Goal: Task Accomplishment & Management: Use online tool/utility

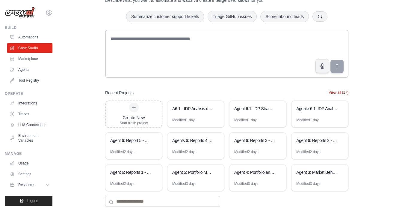
scroll to position [28, 0]
click at [338, 92] on button "View all (17)" at bounding box center [339, 92] width 20 height 5
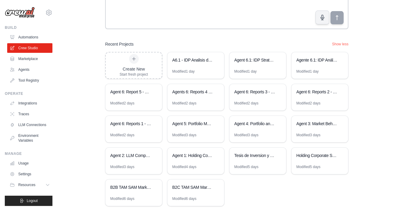
scroll to position [105, 0]
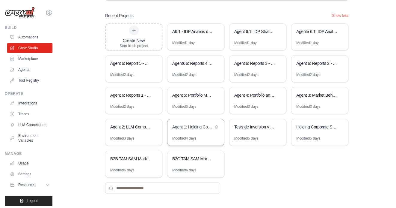
click at [185, 128] on div "Agent 1: Holding Company Structure Analyzer" at bounding box center [192, 127] width 41 height 6
click at [314, 99] on div "Agent 3: Market Behavior Analytics Platform" at bounding box center [320, 95] width 57 height 17
click at [129, 128] on div "Agent 2: LLM Competitive Intelligence Automation" at bounding box center [130, 127] width 41 height 6
click at [132, 33] on div at bounding box center [134, 30] width 10 height 10
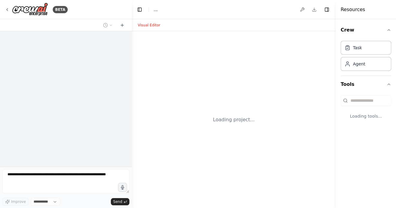
select select "****"
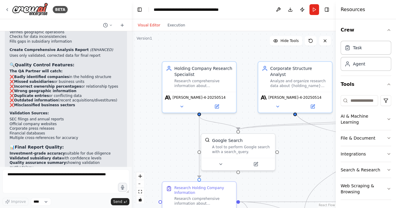
scroll to position [1415, 0]
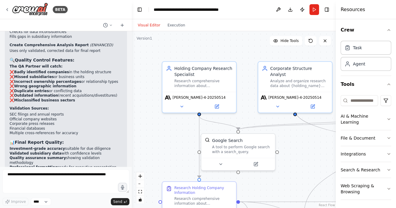
drag, startPoint x: 168, startPoint y: 147, endPoint x: 137, endPoint y: 124, distance: 38.4
click at [137, 124] on div ".deletable-edge-delete-btn { width: 20px; height: 20px; border: 0px solid #ffff…" at bounding box center [234, 119] width 204 height 177
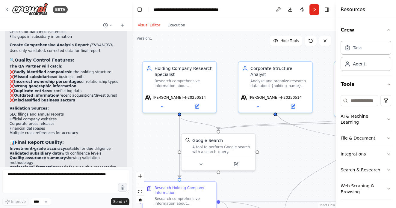
drag, startPoint x: 273, startPoint y: 133, endPoint x: 283, endPoint y: 153, distance: 22.8
click at [283, 154] on div ".deletable-edge-delete-btn { width: 20px; height: 20px; border: 0px solid #ffff…" at bounding box center [234, 119] width 204 height 177
drag, startPoint x: 289, startPoint y: 157, endPoint x: 233, endPoint y: 153, distance: 55.3
click at [234, 153] on div ".deletable-edge-delete-btn { width: 20px; height: 20px; border: 0px solid #ffff…" at bounding box center [234, 119] width 204 height 177
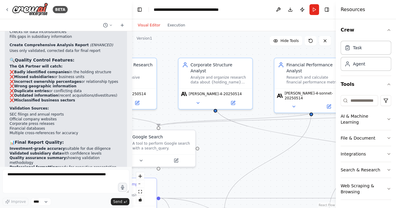
drag, startPoint x: 236, startPoint y: 155, endPoint x: 217, endPoint y: 155, distance: 19.8
click at [217, 155] on div ".deletable-edge-delete-btn { width: 20px; height: 20px; border: 0px solid #ffff…" at bounding box center [234, 119] width 204 height 177
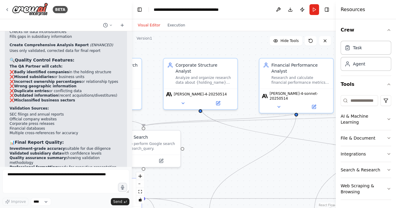
drag, startPoint x: 292, startPoint y: 170, endPoint x: 206, endPoint y: 164, distance: 86.6
click at [206, 164] on div ".deletable-edge-delete-btn { width: 20px; height: 20px; border: 0px solid #ffff…" at bounding box center [234, 119] width 204 height 177
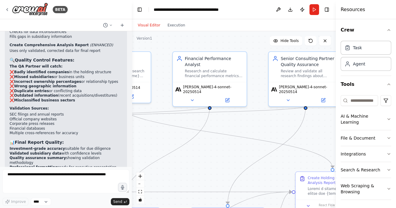
drag, startPoint x: 292, startPoint y: 169, endPoint x: 226, endPoint y: 168, distance: 65.9
click at [226, 168] on div ".deletable-edge-delete-btn { width: 20px; height: 20px; border: 0px solid #ffff…" at bounding box center [234, 119] width 204 height 177
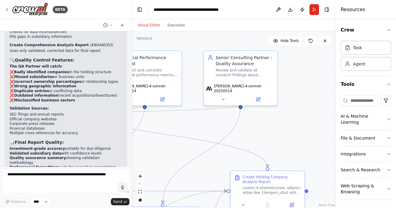
drag, startPoint x: 297, startPoint y: 129, endPoint x: 241, endPoint y: 129, distance: 55.7
click at [241, 129] on div ".deletable-edge-delete-btn { width: 20px; height: 20px; border: 0px solid #ffff…" at bounding box center [234, 119] width 204 height 177
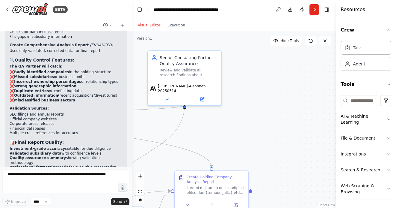
drag, startPoint x: 248, startPoint y: 130, endPoint x: 301, endPoint y: 130, distance: 52.7
click at [299, 130] on div ".deletable-edge-delete-btn { width: 20px; height: 20px; border: 0px solid #ffff…" at bounding box center [234, 119] width 204 height 177
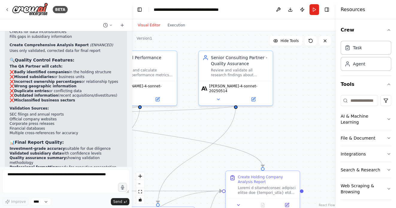
drag, startPoint x: 247, startPoint y: 139, endPoint x: 310, endPoint y: 139, distance: 63.2
click at [311, 139] on div ".deletable-edge-delete-btn { width: 20px; height: 20px; border: 0px solid #ffff…" at bounding box center [234, 119] width 204 height 177
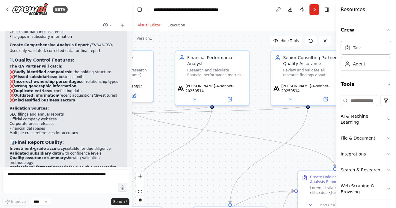
drag, startPoint x: 227, startPoint y: 147, endPoint x: 275, endPoint y: 147, distance: 48.2
click at [273, 147] on div ".deletable-edge-delete-btn { width: 20px; height: 20px; border: 0px solid #ffff…" at bounding box center [234, 119] width 204 height 177
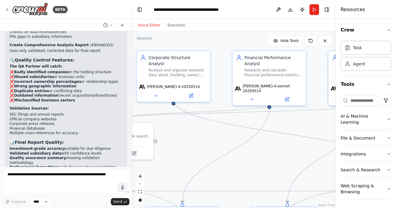
drag, startPoint x: 197, startPoint y: 138, endPoint x: 257, endPoint y: 147, distance: 61.1
click at [256, 146] on div ".deletable-edge-delete-btn { width: 20px; height: 20px; border: 0px solid #ffff…" at bounding box center [234, 119] width 204 height 177
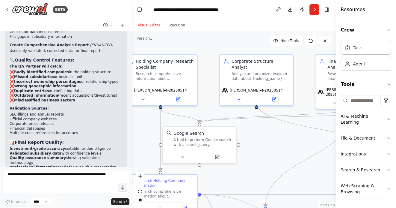
drag, startPoint x: 232, startPoint y: 144, endPoint x: 269, endPoint y: 138, distance: 37.6
click at [269, 138] on div ".deletable-edge-delete-btn { width: 20px; height: 20px; border: 0px solid #ffff…" at bounding box center [234, 119] width 204 height 177
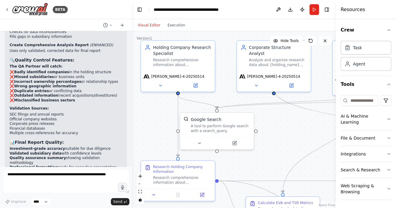
drag, startPoint x: 266, startPoint y: 144, endPoint x: 282, endPoint y: 131, distance: 21.3
click at [282, 131] on div ".deletable-edge-delete-btn { width: 20px; height: 20px; border: 0px solid #ffff…" at bounding box center [234, 119] width 204 height 177
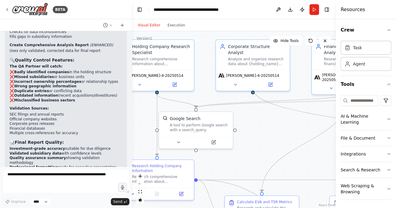
drag, startPoint x: 284, startPoint y: 140, endPoint x: 258, endPoint y: 140, distance: 26.4
click at [258, 140] on div ".deletable-edge-delete-btn { width: 20px; height: 20px; border: 0px solid #ffff…" at bounding box center [234, 119] width 204 height 177
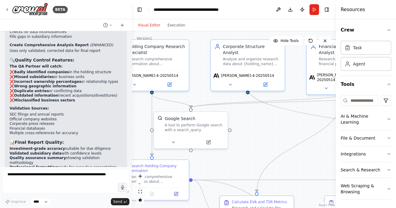
drag, startPoint x: 258, startPoint y: 135, endPoint x: 231, endPoint y: 156, distance: 34.2
click at [231, 156] on div ".deletable-edge-delete-btn { width: 20px; height: 20px; border: 0px solid #ffff…" at bounding box center [234, 119] width 204 height 177
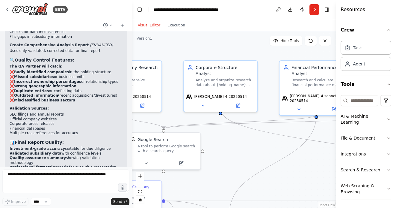
drag, startPoint x: 231, startPoint y: 143, endPoint x: 185, endPoint y: 142, distance: 45.3
click at [186, 142] on div ".deletable-edge-delete-btn { width: 20px; height: 20px; border: 0px solid #ffff…" at bounding box center [234, 119] width 204 height 177
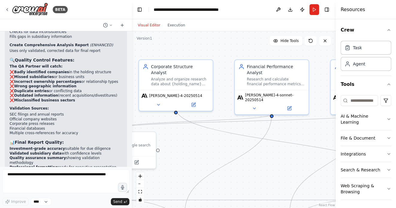
drag, startPoint x: 266, startPoint y: 168, endPoint x: 240, endPoint y: 168, distance: 26.4
click at [242, 168] on div ".deletable-edge-delete-btn { width: 20px; height: 20px; border: 0px solid #ffff…" at bounding box center [234, 119] width 204 height 177
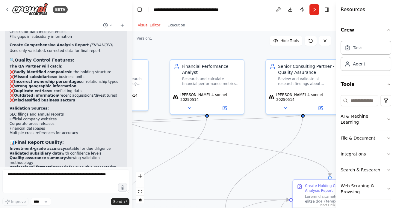
drag, startPoint x: 273, startPoint y: 162, endPoint x: 219, endPoint y: 162, distance: 54.5
click at [219, 162] on div ".deletable-edge-delete-btn { width: 20px; height: 20px; border: 0px solid #ffff…" at bounding box center [234, 119] width 204 height 177
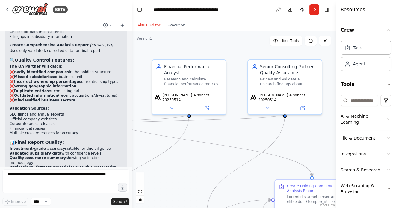
drag, startPoint x: 257, startPoint y: 181, endPoint x: 218, endPoint y: 179, distance: 39.6
click at [218, 179] on div ".deletable-edge-delete-btn { width: 20px; height: 20px; border: 0px solid #ffff…" at bounding box center [234, 119] width 204 height 177
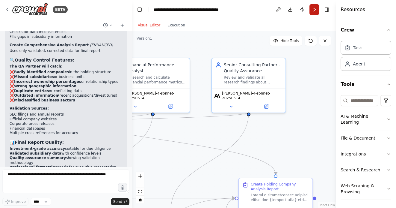
click at [316, 9] on button "Run" at bounding box center [315, 9] width 10 height 11
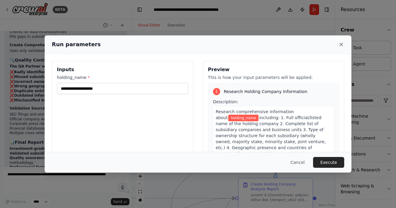
click at [340, 43] on icon at bounding box center [341, 44] width 3 height 3
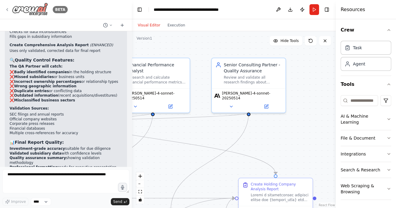
click at [7, 10] on icon at bounding box center [7, 9] width 5 height 5
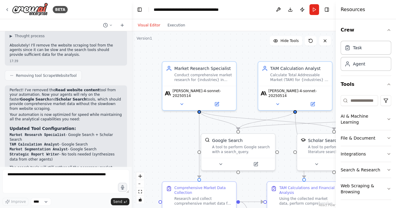
scroll to position [1058, 0]
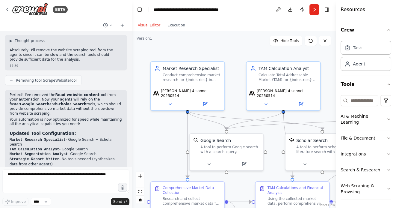
drag, startPoint x: 208, startPoint y: 47, endPoint x: 177, endPoint y: 47, distance: 31.5
click at [177, 47] on div ".deletable-edge-delete-btn { width: 20px; height: 20px; border: 0px solid #ffff…" at bounding box center [234, 119] width 204 height 177
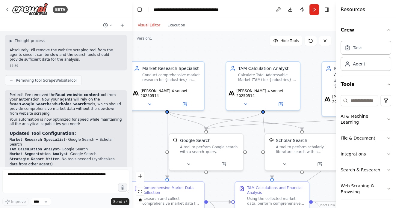
drag, startPoint x: 230, startPoint y: 50, endPoint x: 214, endPoint y: 50, distance: 16.2
click at [215, 50] on div ".deletable-edge-delete-btn { width: 20px; height: 20px; border: 0px solid #ffff…" at bounding box center [234, 119] width 204 height 177
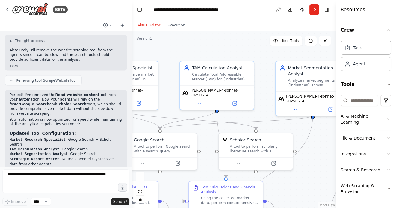
drag, startPoint x: 239, startPoint y: 52, endPoint x: 197, endPoint y: 52, distance: 42.0
click at [198, 52] on div ".deletable-edge-delete-btn { width: 20px; height: 20px; border: 0px solid #ffff…" at bounding box center [234, 119] width 204 height 177
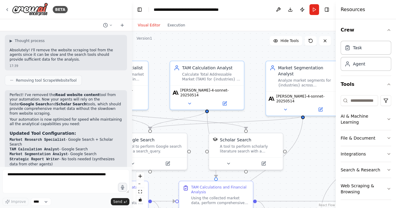
drag, startPoint x: 250, startPoint y: 52, endPoint x: 217, endPoint y: 51, distance: 33.0
click at [217, 51] on div ".deletable-edge-delete-btn { width: 20px; height: 20px; border: 0px solid #ffff…" at bounding box center [234, 119] width 204 height 177
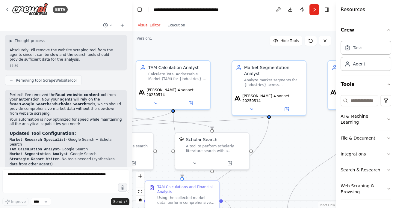
drag, startPoint x: 316, startPoint y: 144, endPoint x: 297, endPoint y: 139, distance: 19.1
click at [298, 139] on div ".deletable-edge-delete-btn { width: 20px; height: 20px; border: 0px solid #ffff…" at bounding box center [234, 119] width 204 height 177
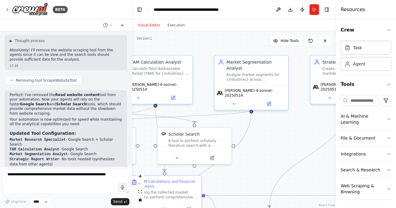
drag, startPoint x: 297, startPoint y: 138, endPoint x: 245, endPoint y: 138, distance: 51.5
click at [245, 138] on div ".deletable-edge-delete-btn { width: 20px; height: 20px; border: 0px solid #ffff…" at bounding box center [234, 119] width 204 height 177
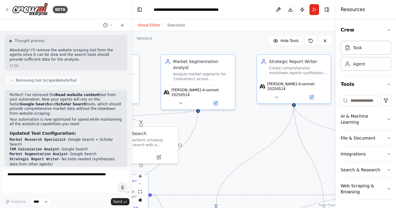
drag, startPoint x: 256, startPoint y: 126, endPoint x: 234, endPoint y: 126, distance: 22.5
click at [234, 126] on div ".deletable-edge-delete-btn { width: 20px; height: 20px; border: 0px solid #ffff…" at bounding box center [234, 119] width 204 height 177
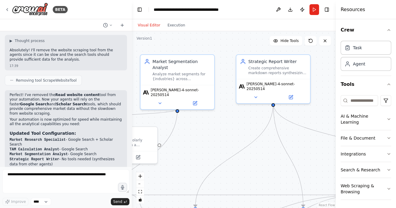
drag, startPoint x: 236, startPoint y: 126, endPoint x: 223, endPoint y: 126, distance: 13.8
click at [223, 126] on div ".deletable-edge-delete-btn { width: 20px; height: 20px; border: 0px solid #ffff…" at bounding box center [234, 119] width 204 height 177
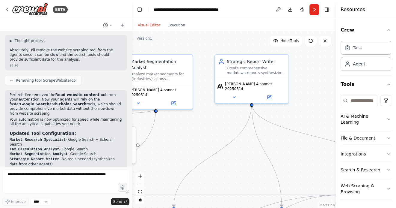
drag, startPoint x: 259, startPoint y: 140, endPoint x: 231, endPoint y: 125, distance: 31.8
click at [233, 125] on div ".deletable-edge-delete-btn { width: 20px; height: 20px; border: 0px solid #ffff…" at bounding box center [234, 119] width 204 height 177
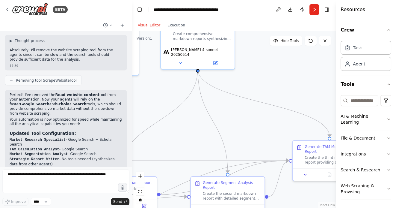
drag, startPoint x: 257, startPoint y: 125, endPoint x: 265, endPoint y: 93, distance: 33.6
click at [265, 93] on div ".deletable-edge-delete-btn { width: 20px; height: 20px; border: 0px solid #ffff…" at bounding box center [234, 119] width 204 height 177
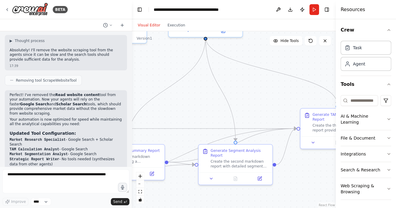
drag, startPoint x: 326, startPoint y: 182, endPoint x: 307, endPoint y: 176, distance: 20.4
click at [307, 176] on div ".deletable-edge-delete-btn { width: 20px; height: 20px; border: 0px solid #ffff…" at bounding box center [234, 119] width 204 height 177
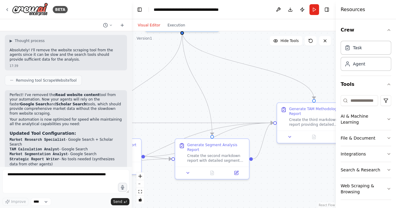
drag, startPoint x: 306, startPoint y: 178, endPoint x: 322, endPoint y: 178, distance: 16.8
click at [318, 178] on div ".deletable-edge-delete-btn { width: 20px; height: 20px; border: 0px solid #ffff…" at bounding box center [234, 119] width 204 height 177
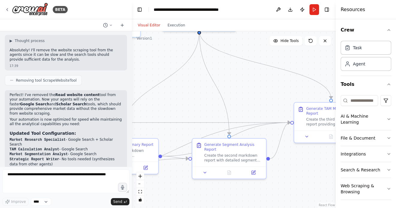
drag, startPoint x: 273, startPoint y: 195, endPoint x: 284, endPoint y: 195, distance: 11.4
click at [281, 195] on div ".deletable-edge-delete-btn { width: 20px; height: 20px; border: 0px solid #ffff…" at bounding box center [234, 119] width 204 height 177
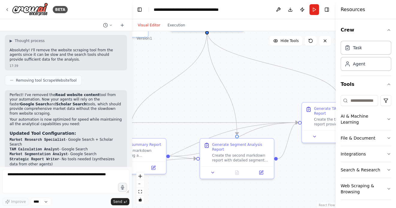
drag, startPoint x: 233, startPoint y: 186, endPoint x: 256, endPoint y: 185, distance: 22.8
click at [256, 186] on div ".deletable-edge-delete-btn { width: 20px; height: 20px; border: 0px solid #ffff…" at bounding box center [234, 119] width 204 height 177
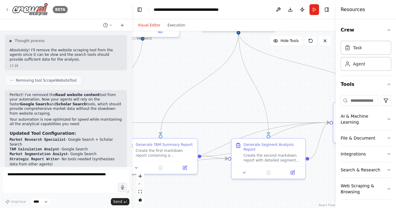
click at [8, 9] on icon at bounding box center [7, 9] width 5 height 5
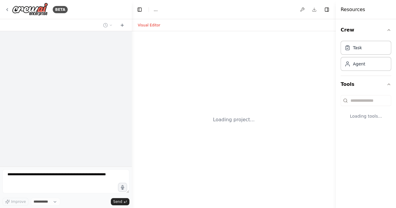
select select "****"
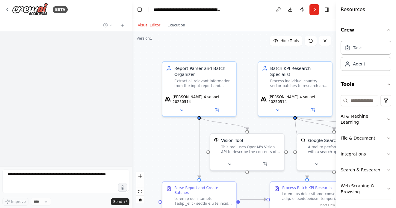
scroll to position [7735, 0]
drag, startPoint x: 156, startPoint y: 130, endPoint x: 139, endPoint y: 126, distance: 17.7
click at [139, 126] on div ".deletable-edge-delete-btn { width: 20px; height: 20px; border: 0px solid #ffff…" at bounding box center [234, 119] width 204 height 177
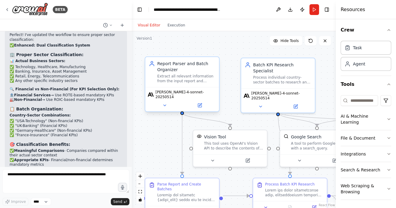
scroll to position [7819, 0]
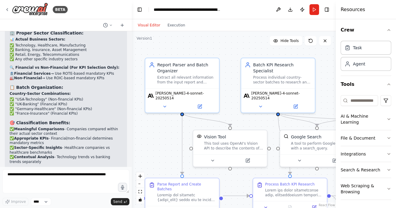
drag, startPoint x: 257, startPoint y: 52, endPoint x: 205, endPoint y: 49, distance: 51.4
click at [205, 48] on div ".deletable-edge-delete-btn { width: 20px; height: 20px; border: 0px solid #ffff…" at bounding box center [234, 119] width 204 height 177
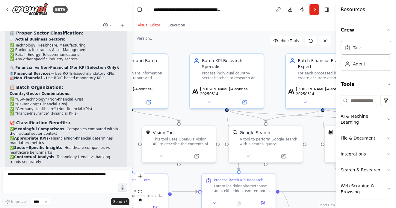
drag, startPoint x: 276, startPoint y: 66, endPoint x: 242, endPoint y: 54, distance: 35.7
click at [242, 54] on div ".deletable-edge-delete-btn { width: 20px; height: 20px; border: 0px solid #ffff…" at bounding box center [234, 119] width 204 height 177
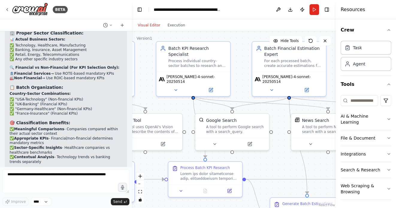
drag, startPoint x: 245, startPoint y: 79, endPoint x: 230, endPoint y: 79, distance: 15.3
click at [230, 79] on div ".deletable-edge-delete-btn { width: 20px; height: 20px; border: 0px solid #ffff…" at bounding box center [234, 119] width 204 height 177
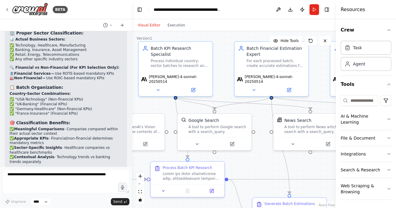
drag, startPoint x: 319, startPoint y: 81, endPoint x: 299, endPoint y: 77, distance: 20.3
click at [300, 77] on div ".deletable-edge-delete-btn { width: 20px; height: 20px; border: 0px solid #ffff…" at bounding box center [234, 119] width 204 height 177
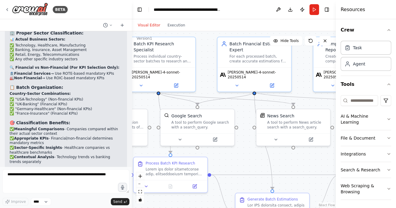
drag, startPoint x: 304, startPoint y: 84, endPoint x: 281, endPoint y: 81, distance: 23.6
click at [282, 81] on div ".deletable-edge-delete-btn { width: 20px; height: 20px; border: 0px solid #ffff…" at bounding box center [234, 119] width 204 height 177
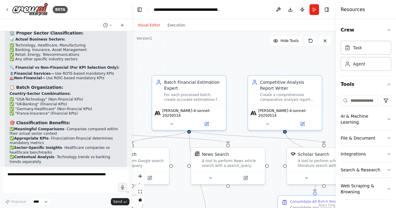
drag, startPoint x: 310, startPoint y: 102, endPoint x: 266, endPoint y: 149, distance: 64.6
click at [266, 149] on div ".deletable-edge-delete-btn { width: 20px; height: 20px; border: 0px solid #ffff…" at bounding box center [234, 119] width 204 height 177
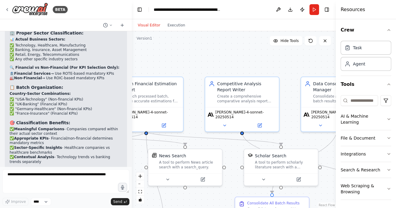
drag, startPoint x: 271, startPoint y: 70, endPoint x: 222, endPoint y: 66, distance: 49.0
click at [222, 66] on div ".deletable-edge-delete-btn { width: 20px; height: 20px; border: 0px solid #ffff…" at bounding box center [234, 119] width 204 height 177
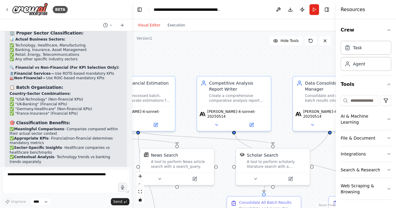
drag, startPoint x: 287, startPoint y: 63, endPoint x: 246, endPoint y: 64, distance: 40.8
click at [246, 63] on div ".deletable-edge-delete-btn { width: 20px; height: 20px; border: 0px solid #ffff…" at bounding box center [234, 119] width 204 height 177
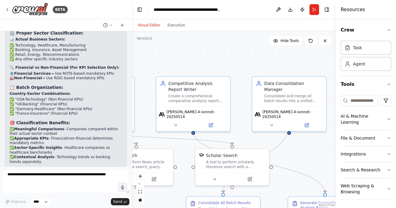
drag, startPoint x: 307, startPoint y: 144, endPoint x: 266, endPoint y: 144, distance: 42.0
click at [266, 144] on div ".deletable-edge-delete-btn { width: 20px; height: 20px; border: 0px solid #ffff…" at bounding box center [234, 119] width 204 height 177
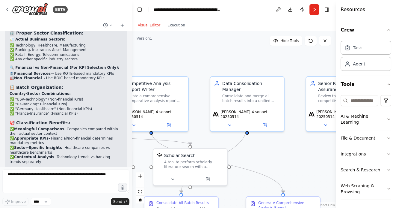
drag, startPoint x: 292, startPoint y: 157, endPoint x: 262, endPoint y: 148, distance: 31.6
click at [262, 148] on div ".deletable-edge-delete-btn { width: 20px; height: 20px; border: 0px solid #ffff…" at bounding box center [234, 119] width 204 height 177
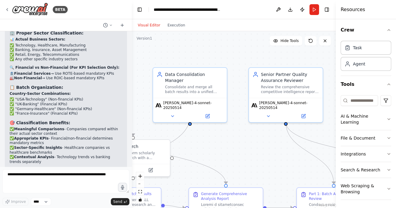
drag, startPoint x: 265, startPoint y: 149, endPoint x: 252, endPoint y: 149, distance: 13.2
click at [252, 149] on div ".deletable-edge-delete-btn { width: 20px; height: 20px; border: 0px solid #ffff…" at bounding box center [234, 119] width 204 height 177
click at [5, 9] on icon at bounding box center [7, 9] width 5 height 5
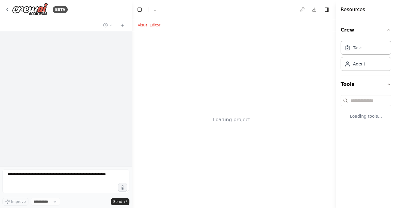
select select "****"
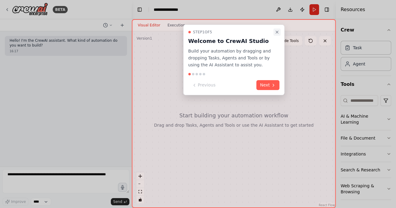
click at [277, 33] on icon "Close walkthrough" at bounding box center [277, 32] width 5 height 5
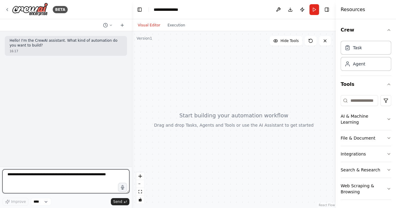
click at [40, 178] on textarea at bounding box center [65, 181] width 127 height 24
type textarea "**********"
